Goal: Information Seeking & Learning: Learn about a topic

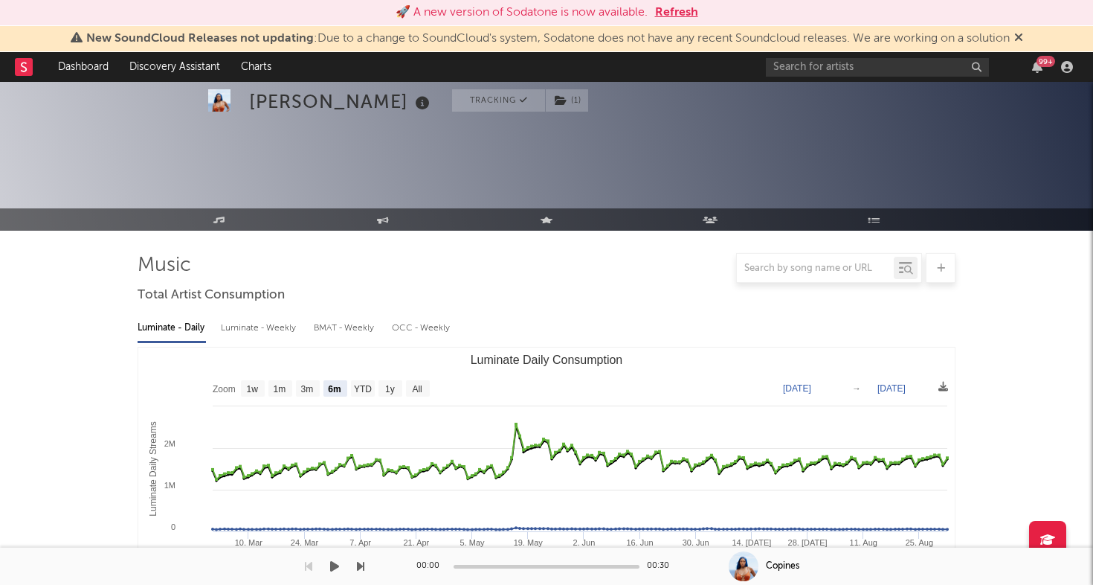
select select "6m"
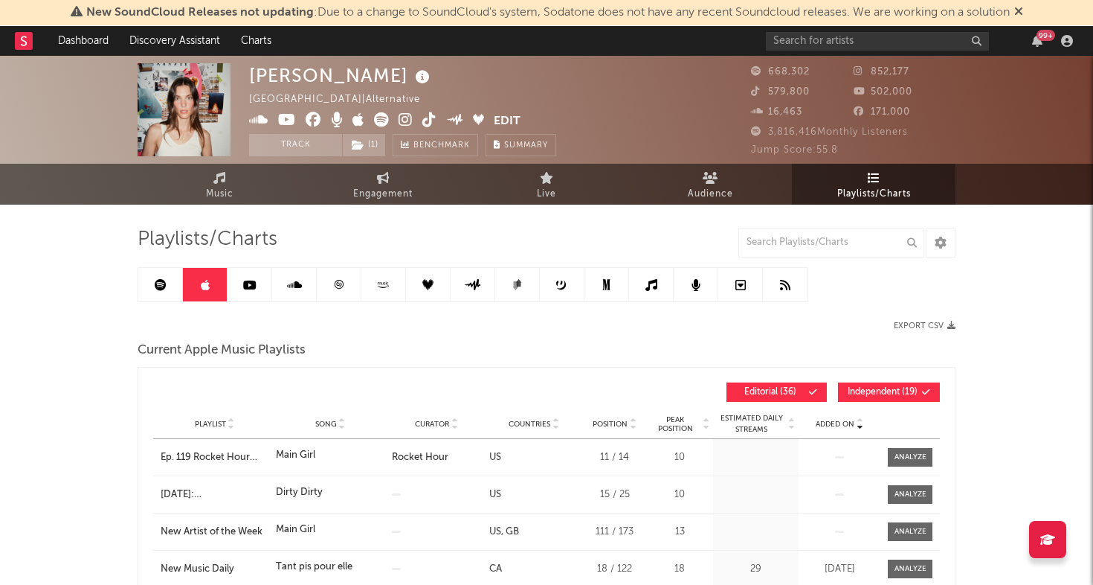
click at [259, 279] on link at bounding box center [250, 284] width 45 height 33
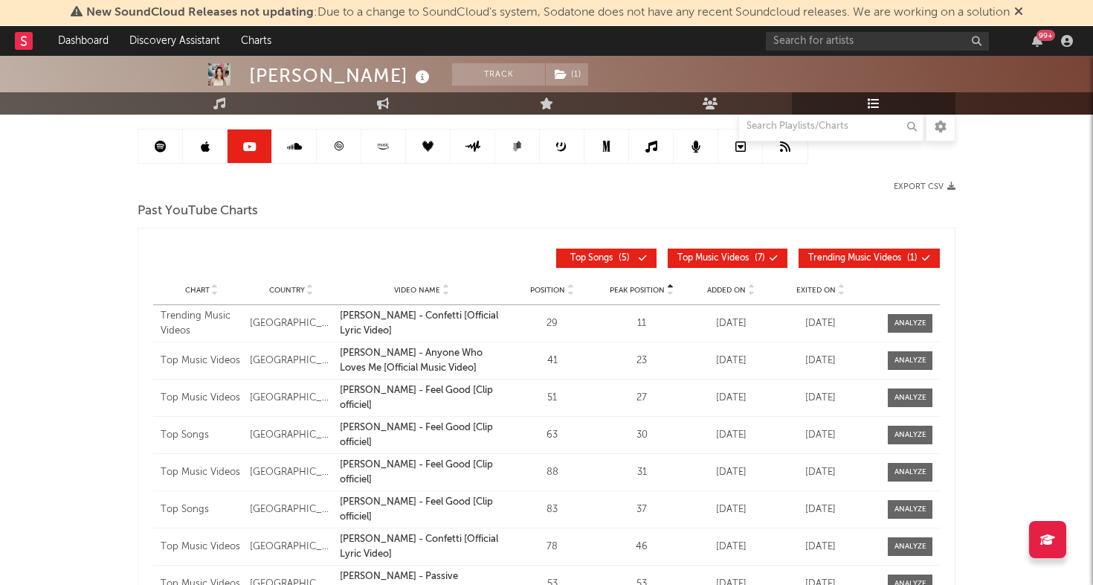
scroll to position [139, 0]
click at [819, 292] on span "Exited On" at bounding box center [816, 289] width 39 height 9
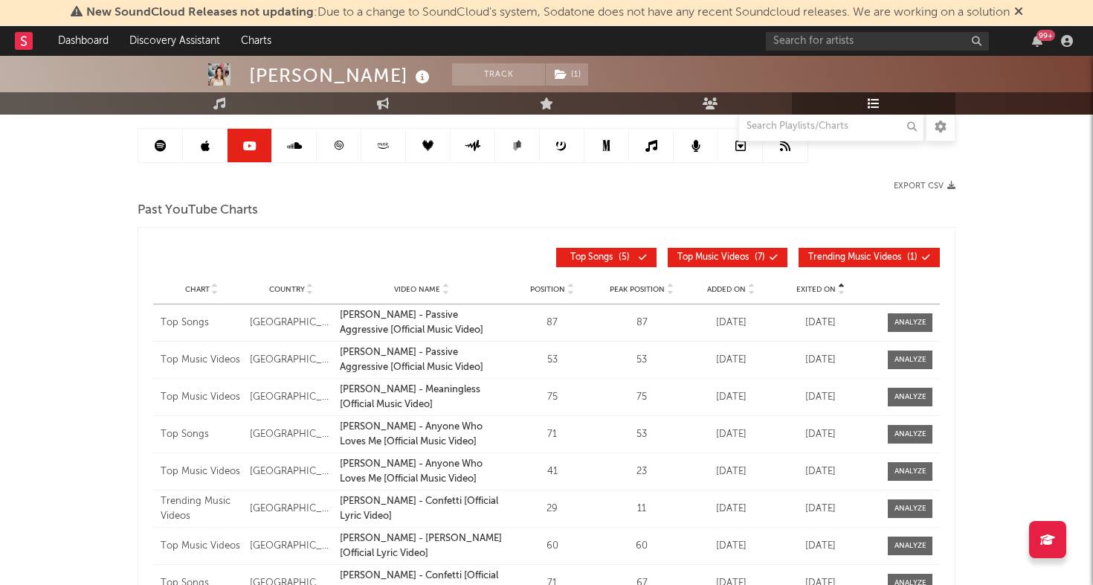
click at [819, 292] on span "Exited On" at bounding box center [816, 289] width 39 height 9
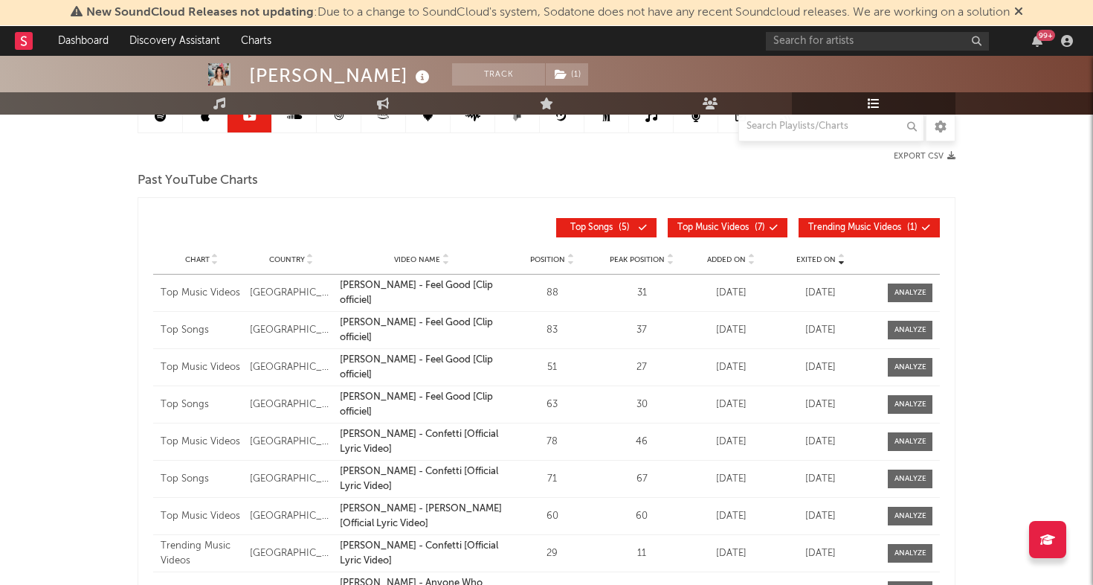
scroll to position [167, 0]
